Goal: Information Seeking & Learning: Learn about a topic

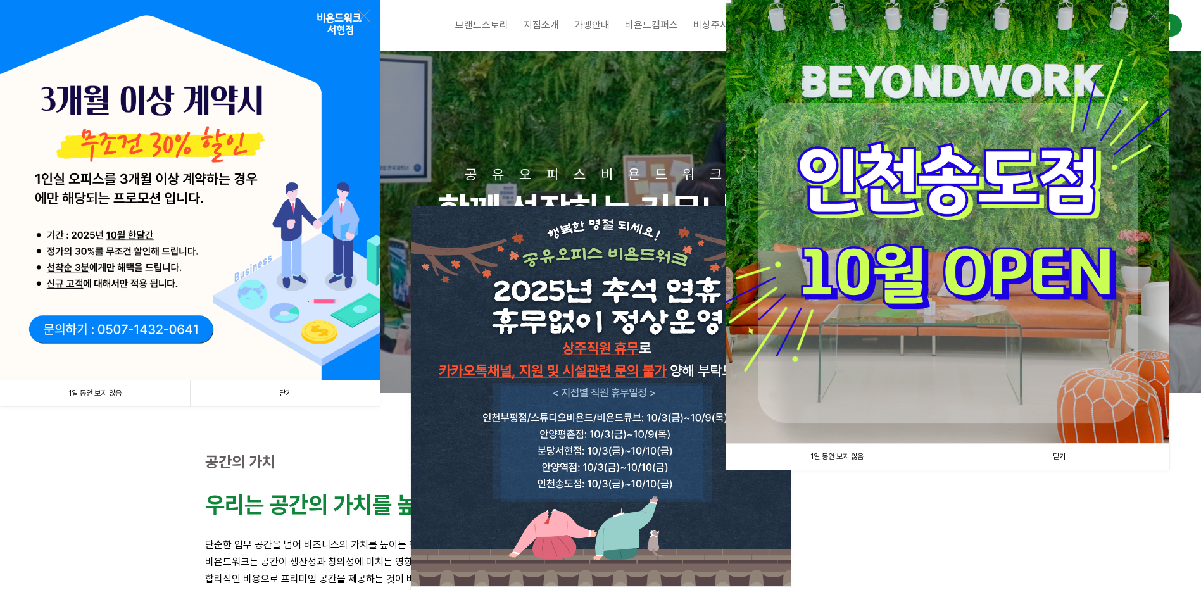
click at [272, 389] on link "닫기" at bounding box center [285, 394] width 190 height 26
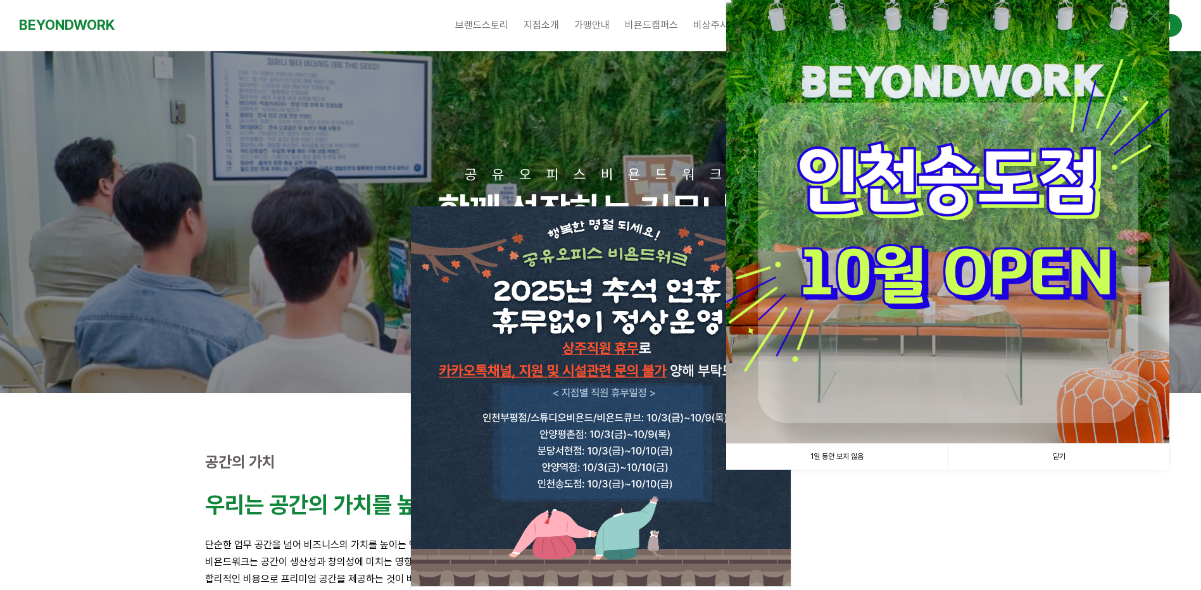
click at [1053, 459] on link "닫기" at bounding box center [1059, 457] width 222 height 26
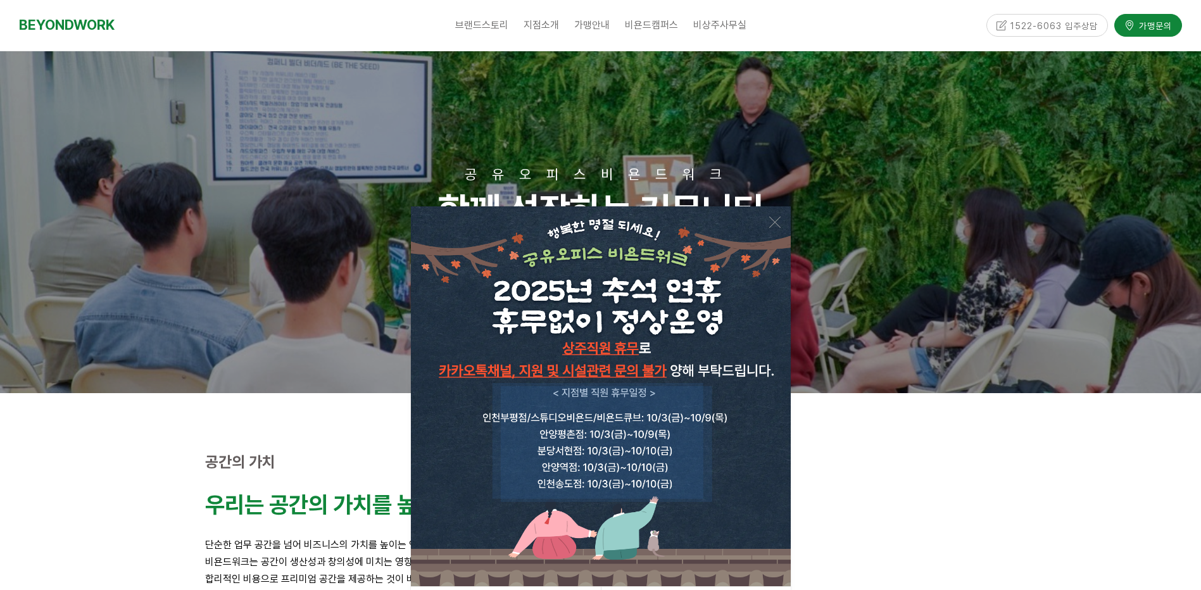
scroll to position [127, 0]
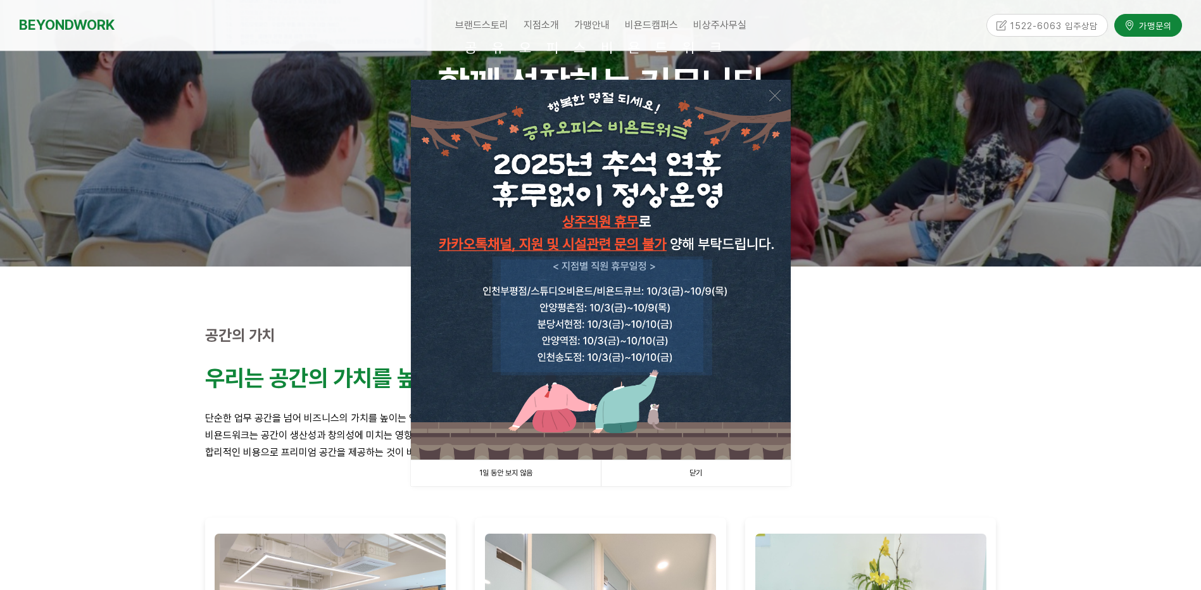
click at [713, 471] on link "닫기" at bounding box center [696, 473] width 190 height 26
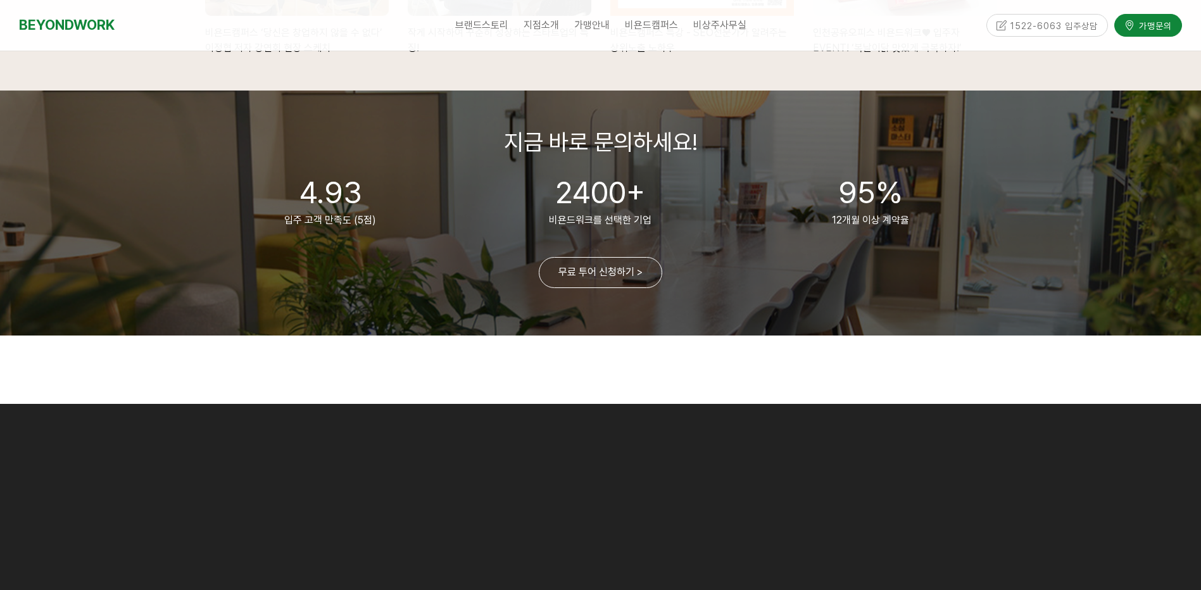
scroll to position [3061, 0]
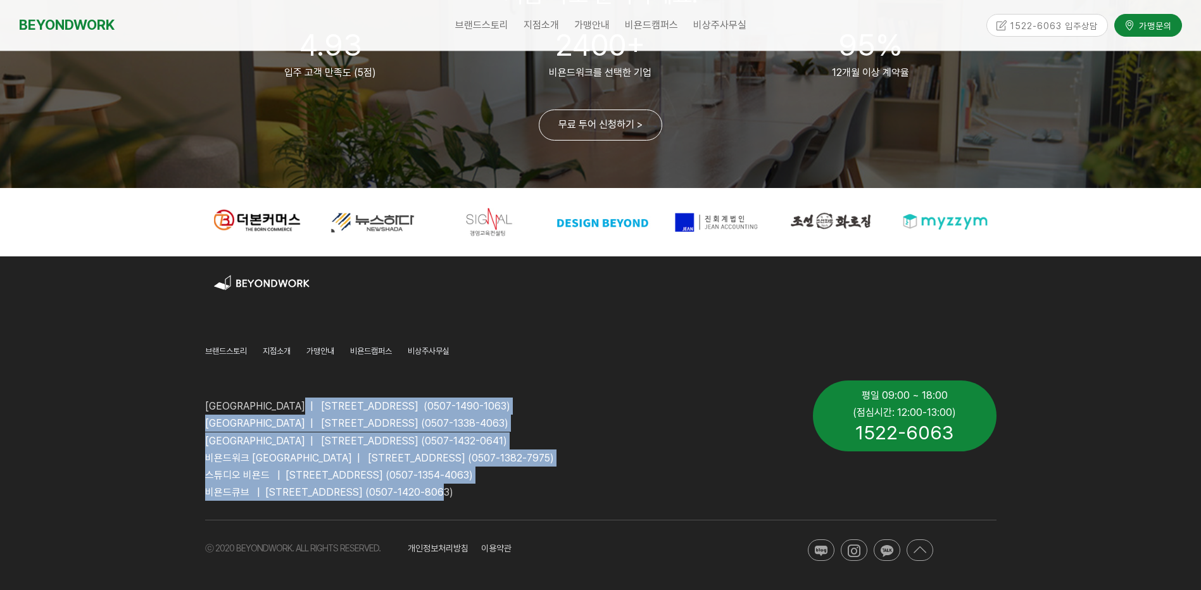
drag, startPoint x: 481, startPoint y: 493, endPoint x: 315, endPoint y: 404, distance: 188.1
click at [315, 404] on div "[GEOGRAPHIC_DATA] | [STREET_ADDRESS] (0507-1490-1063) [GEOGRAPHIC_DATA] | [STRE…" at bounding box center [499, 441] width 589 height 120
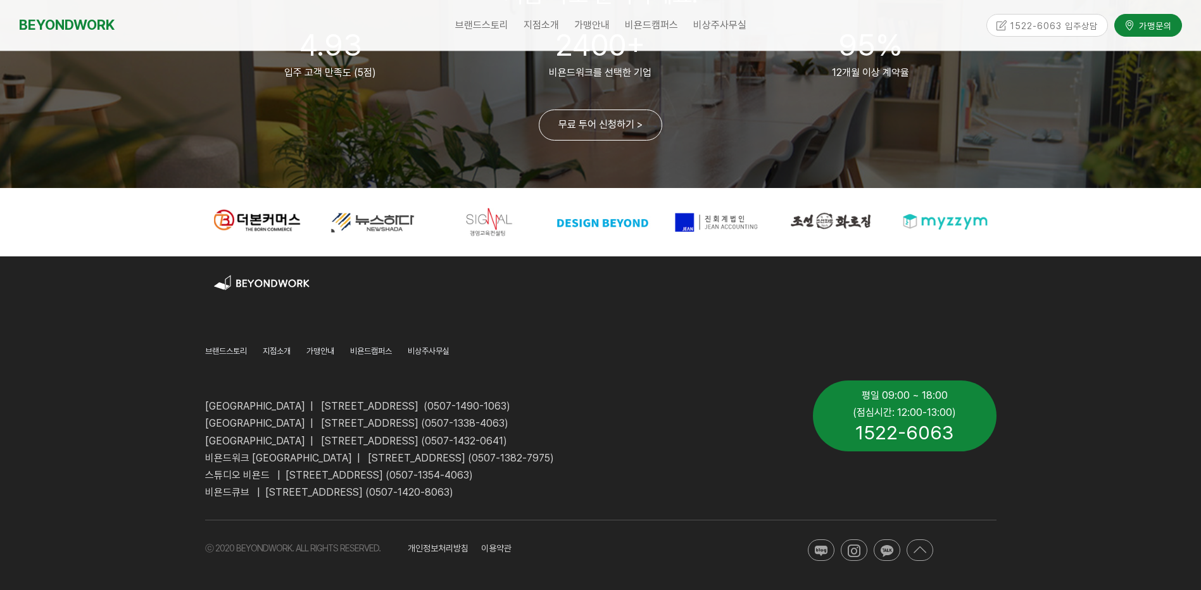
drag, startPoint x: 315, startPoint y: 404, endPoint x: 304, endPoint y: 409, distance: 11.9
click at [304, 409] on span "[GEOGRAPHIC_DATA] | [STREET_ADDRESS] (0507-1490-1063)" at bounding box center [357, 406] width 305 height 12
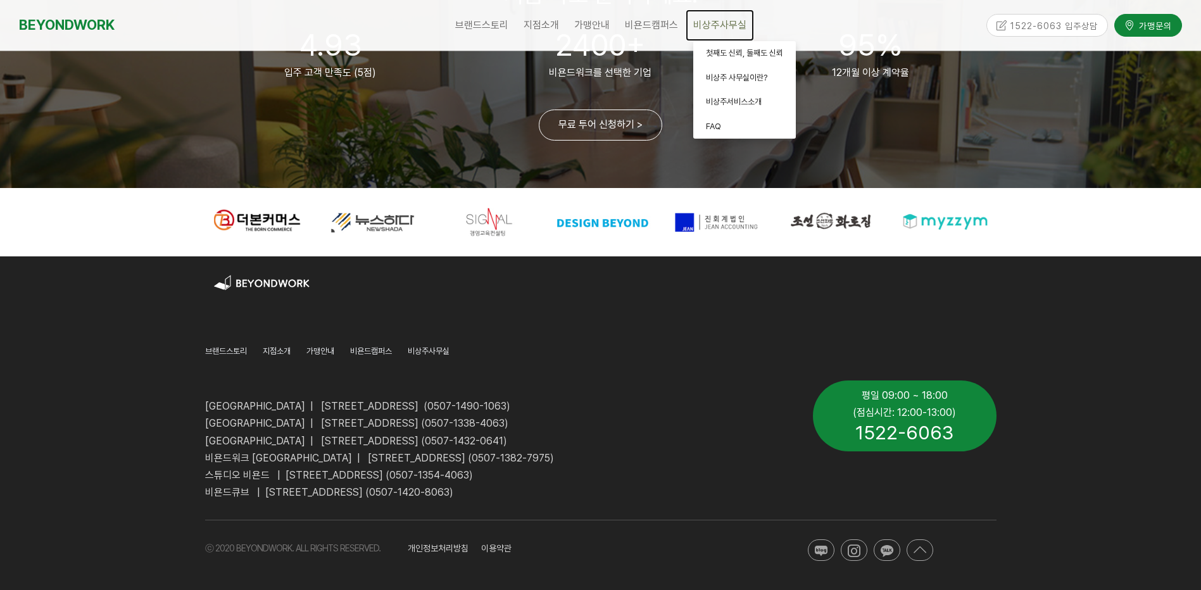
click at [696, 29] on span "비상주사무실" at bounding box center [719, 25] width 53 height 12
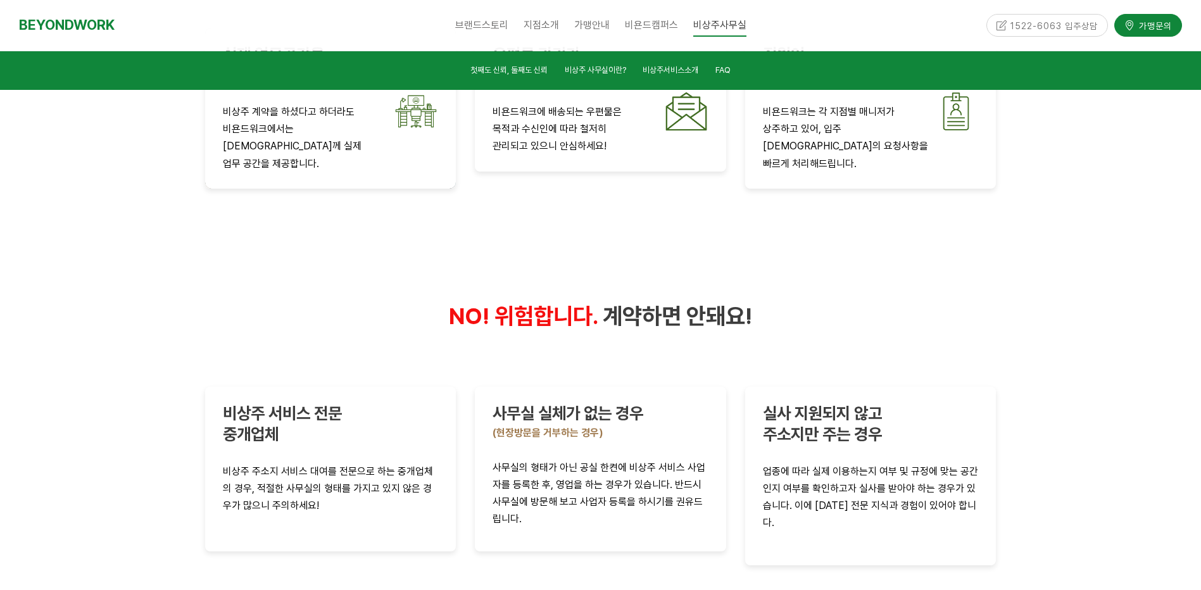
scroll to position [2636, 0]
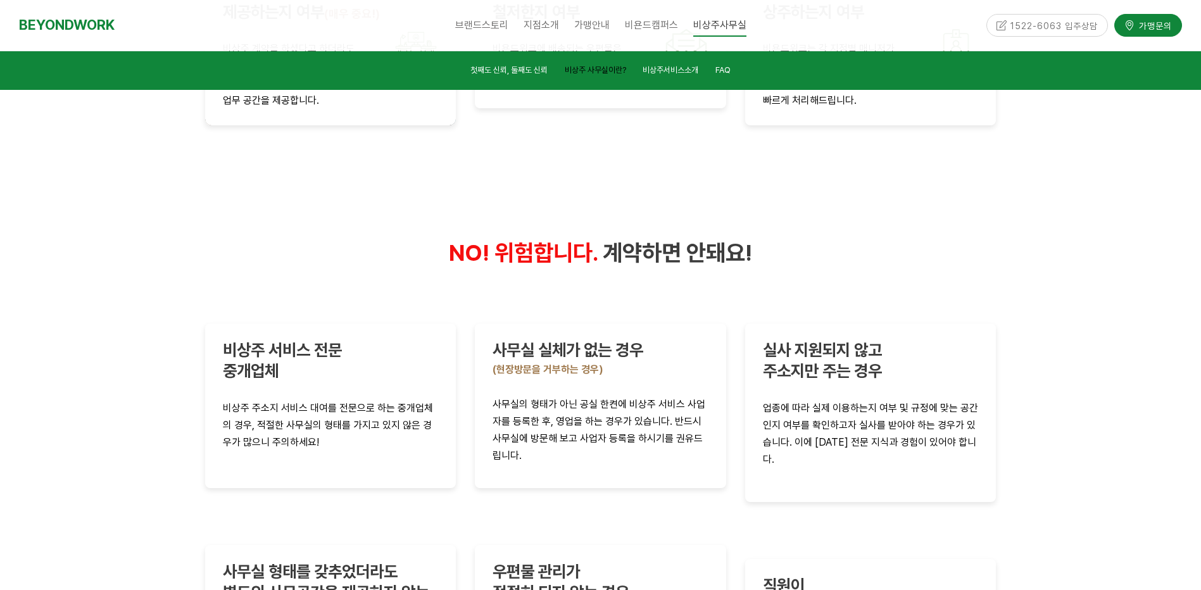
click at [567, 66] on span "비상주 사무실이란?" at bounding box center [595, 69] width 61 height 9
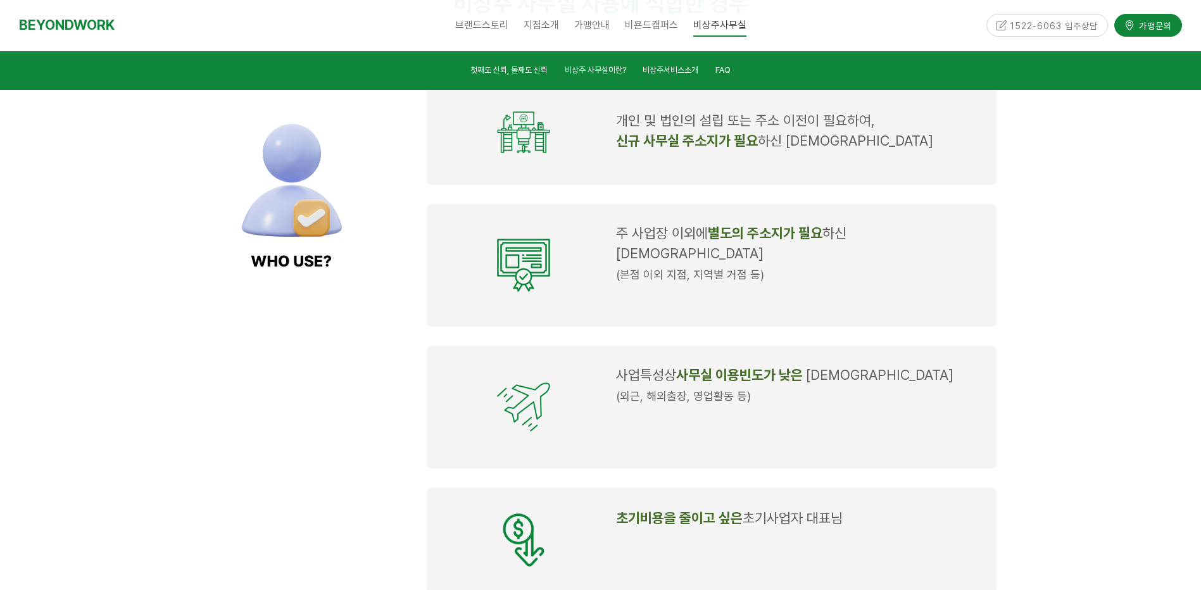
scroll to position [1234, 0]
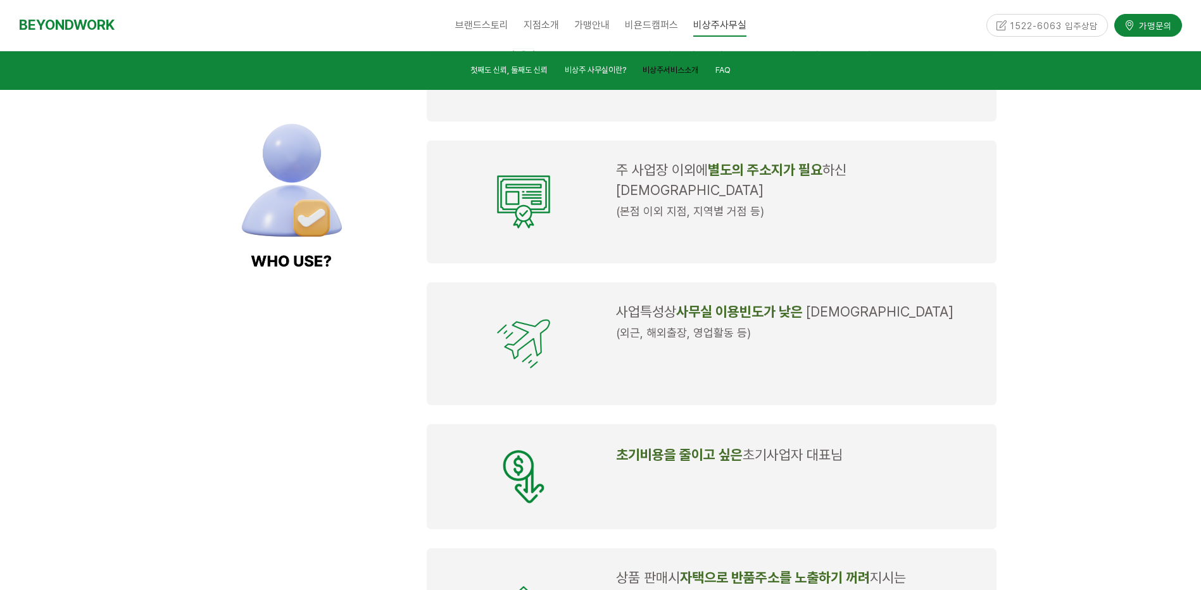
click at [657, 70] on span "비상주서비스소개" at bounding box center [671, 69] width 56 height 9
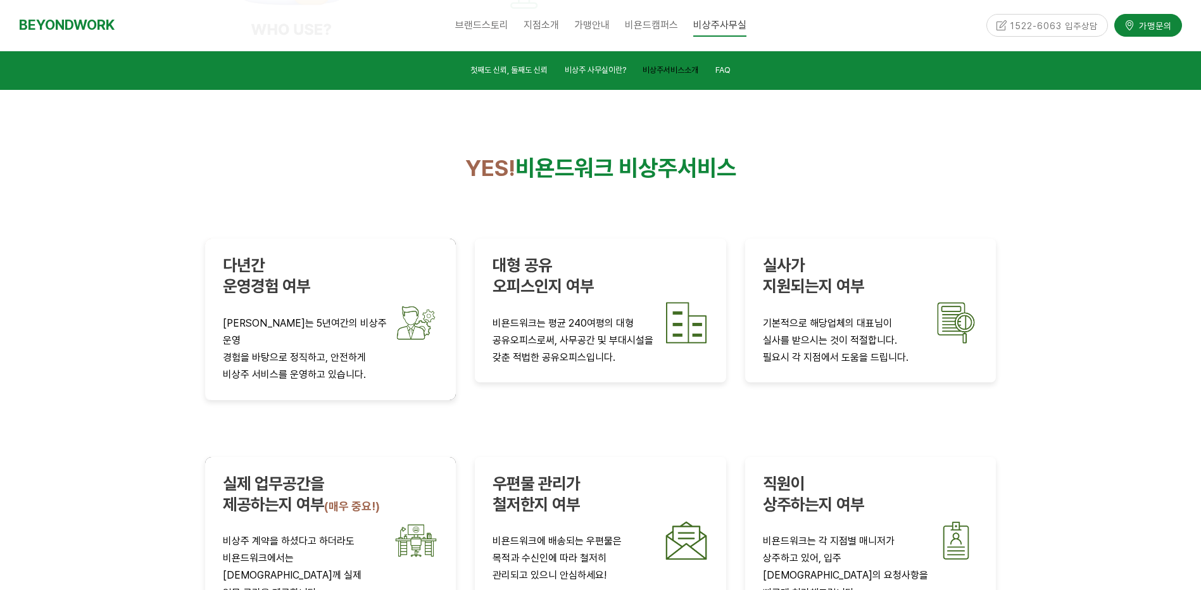
scroll to position [2146, 0]
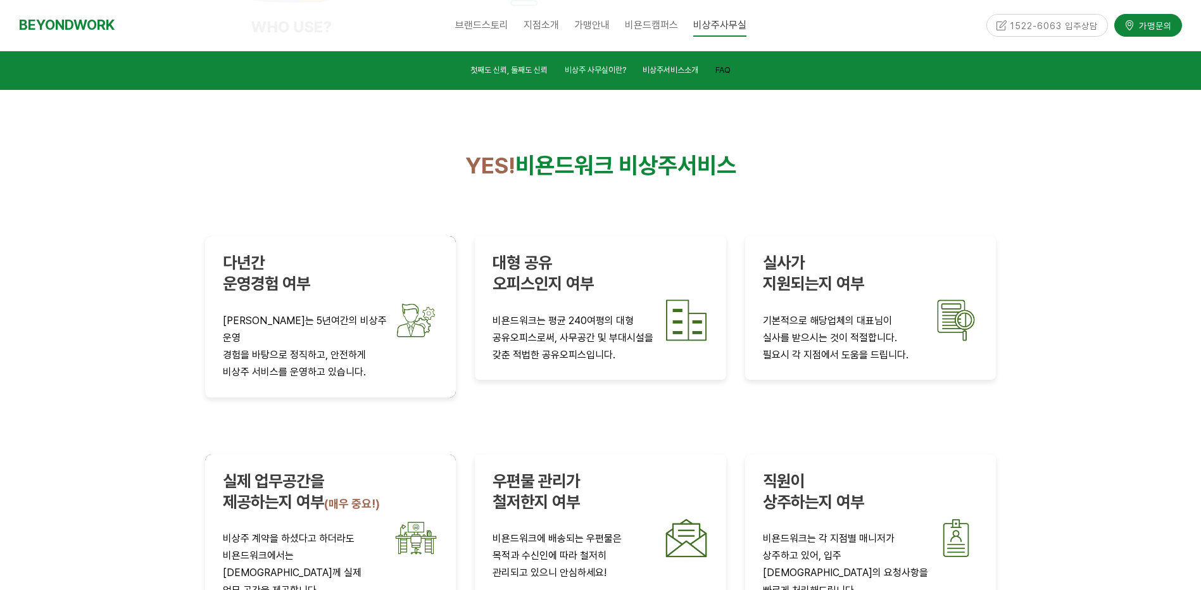
click at [725, 70] on span "FAQ" at bounding box center [723, 69] width 15 height 9
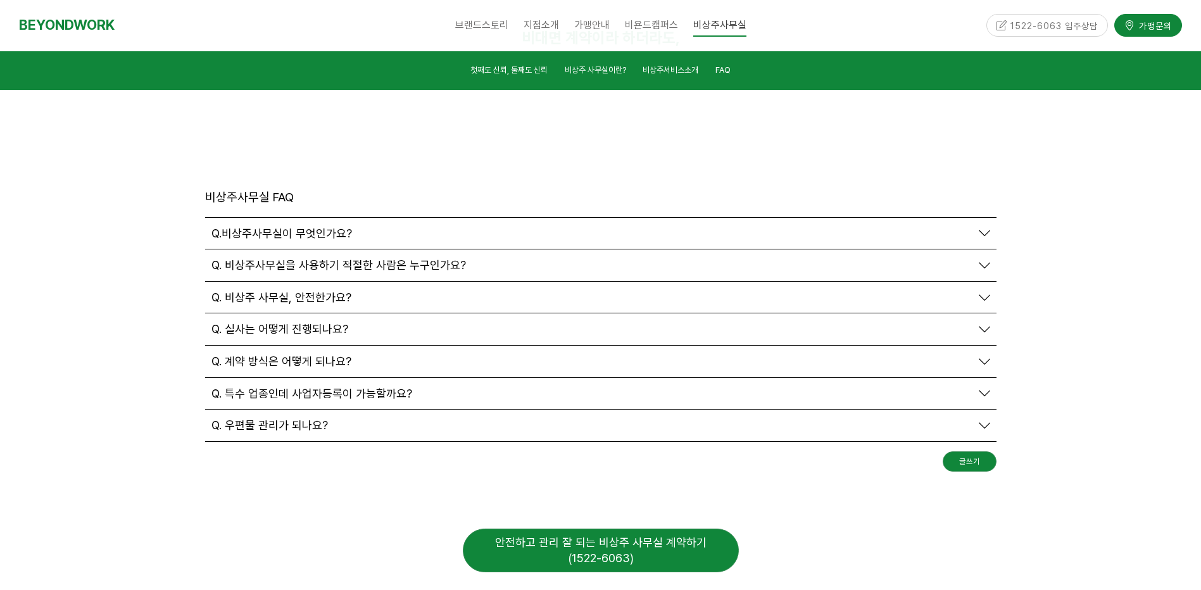
scroll to position [4323, 0]
